Goal: Task Accomplishment & Management: Manage account settings

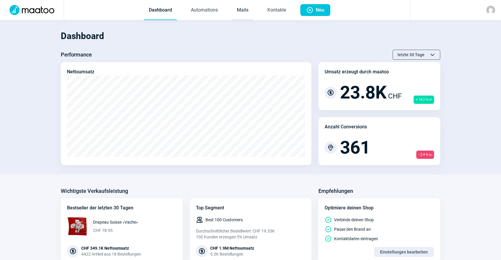
click at [242, 14] on link "Mails" at bounding box center [242, 11] width 21 height 20
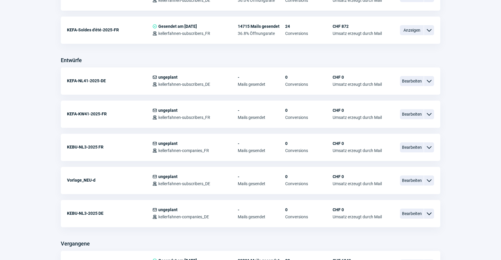
scroll to position [184, 0]
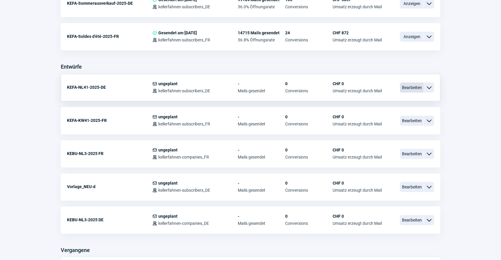
click at [411, 88] on span "Bearbeiten" at bounding box center [412, 88] width 24 height 10
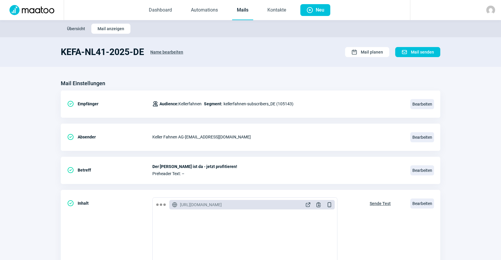
click at [239, 14] on link "Mails" at bounding box center [242, 11] width 21 height 20
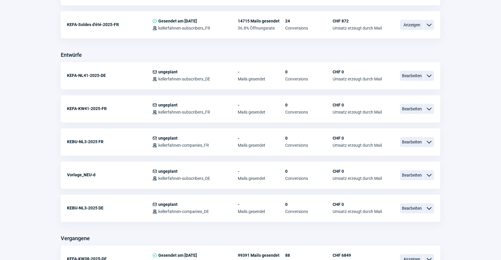
scroll to position [193, 0]
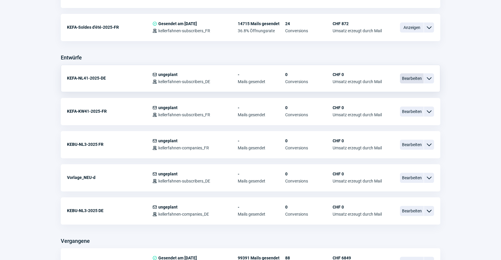
click at [407, 79] on span "Bearbeiten" at bounding box center [412, 78] width 24 height 10
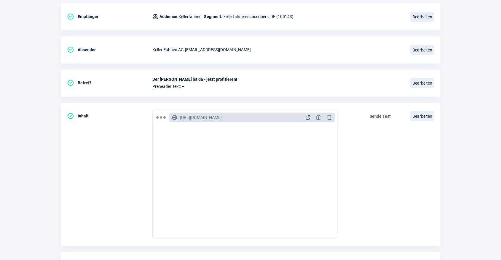
scroll to position [89, 0]
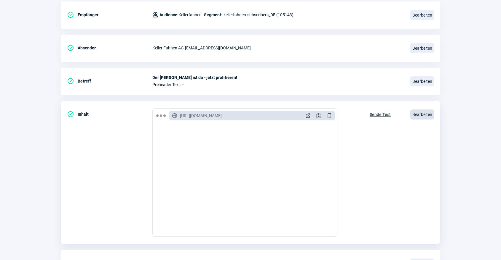
click at [428, 115] on span "Bearbeiten" at bounding box center [422, 115] width 24 height 10
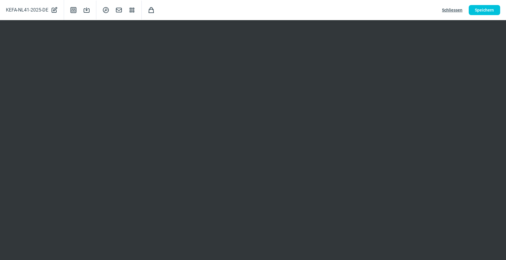
click at [446, 8] on span "Schliessen" at bounding box center [452, 9] width 20 height 9
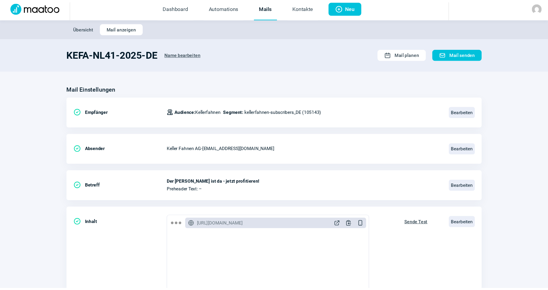
scroll to position [0, 0]
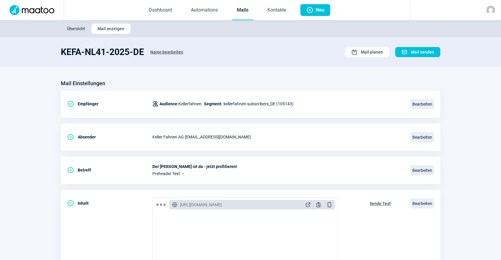
click at [244, 16] on link "Mails" at bounding box center [242, 11] width 21 height 20
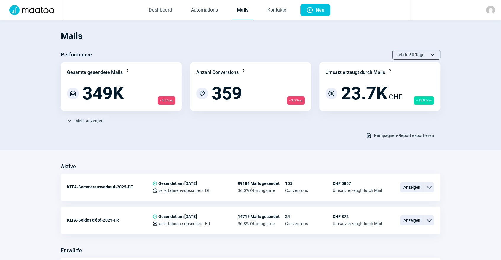
click at [244, 38] on h1 "Mails" at bounding box center [250, 36] width 379 height 20
